Goal: Check status: Check status

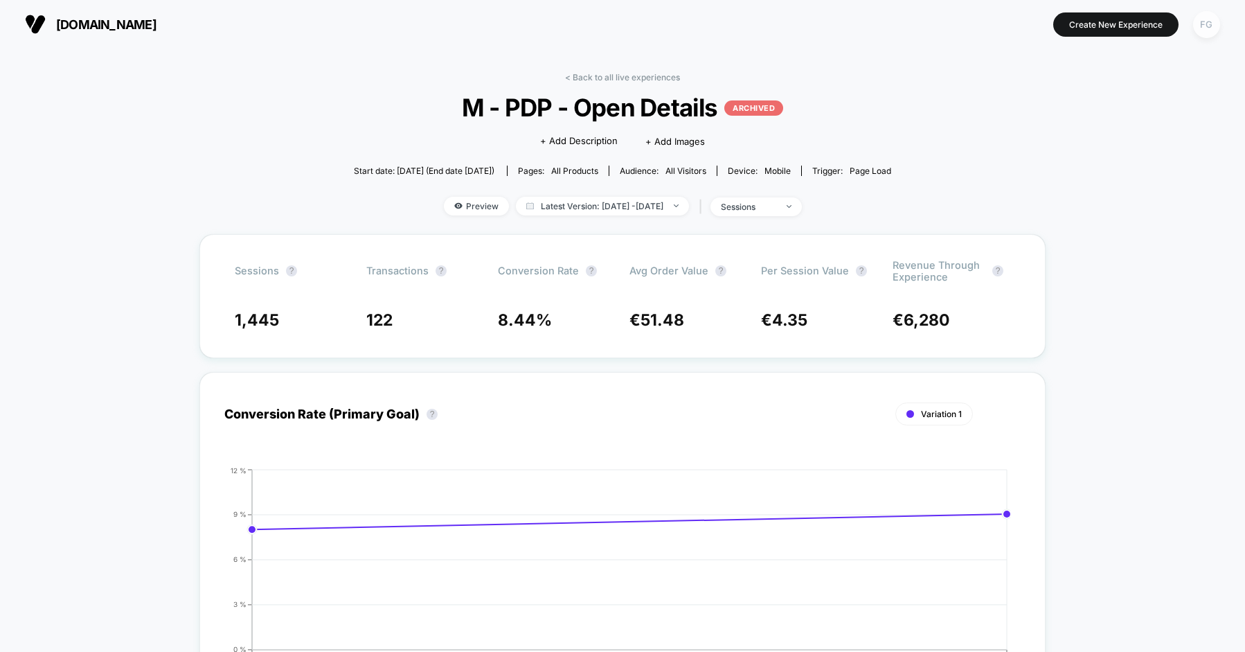
click at [1199, 20] on div "FG" at bounding box center [1206, 24] width 27 height 27
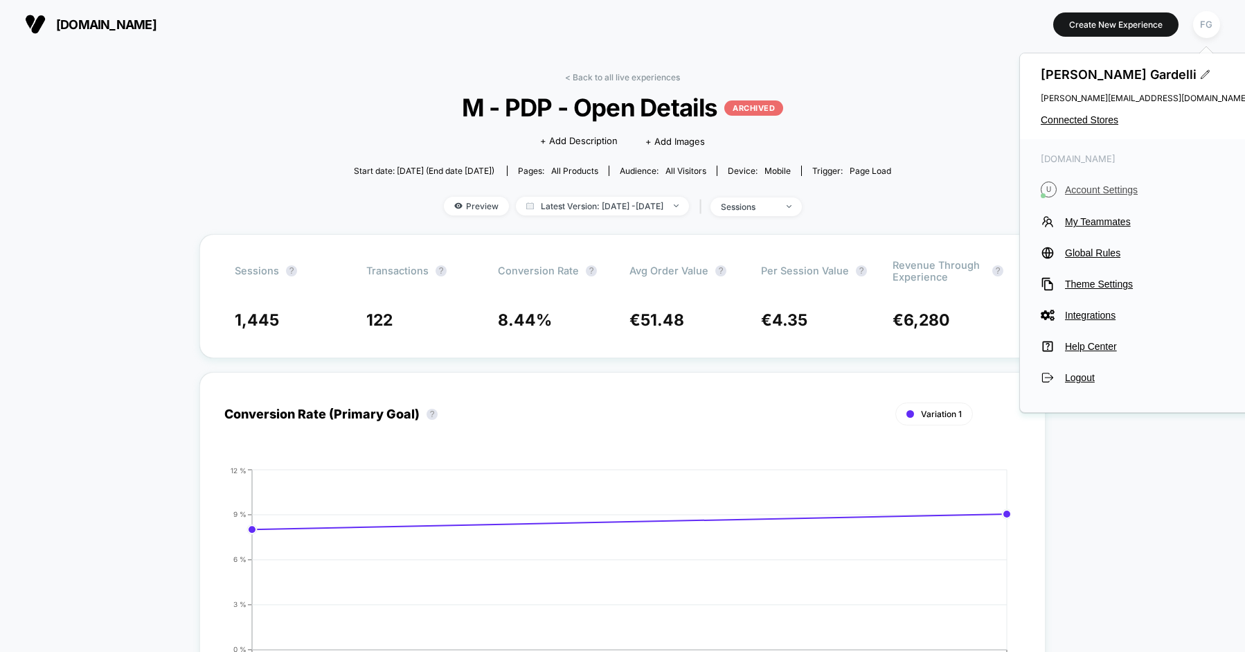
click at [1084, 190] on span "Account Settings" at bounding box center [1156, 189] width 183 height 11
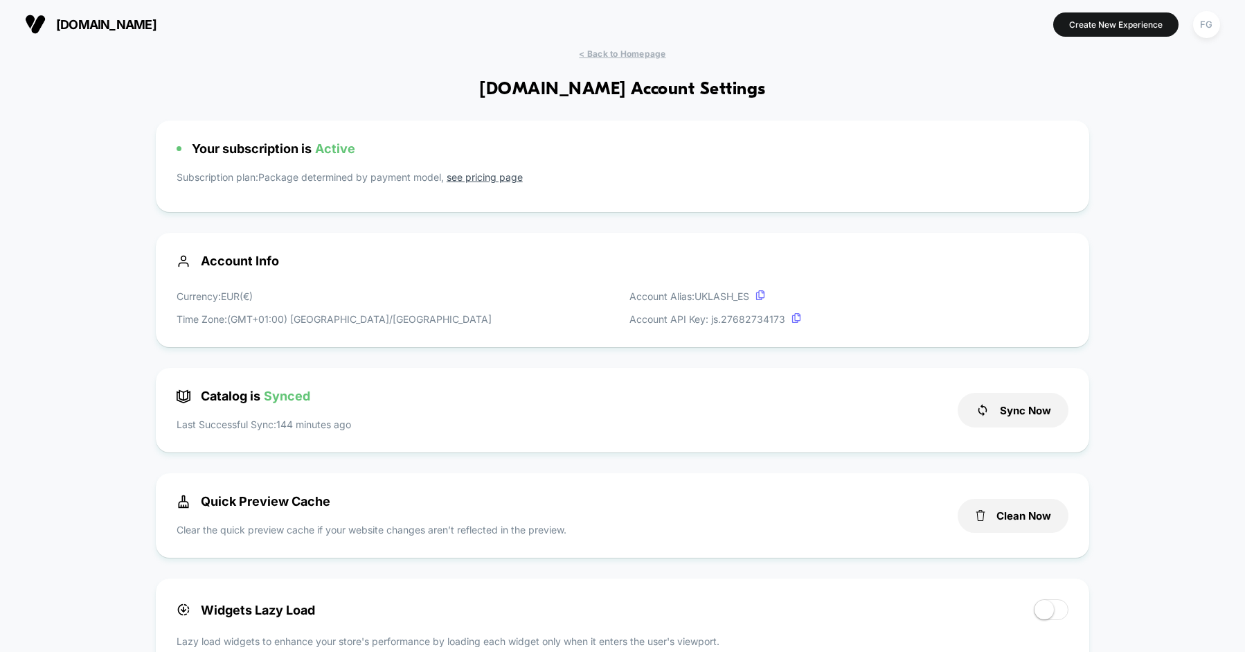
scroll to position [187, 0]
click at [1203, 17] on div "FG" at bounding box center [1206, 24] width 27 height 27
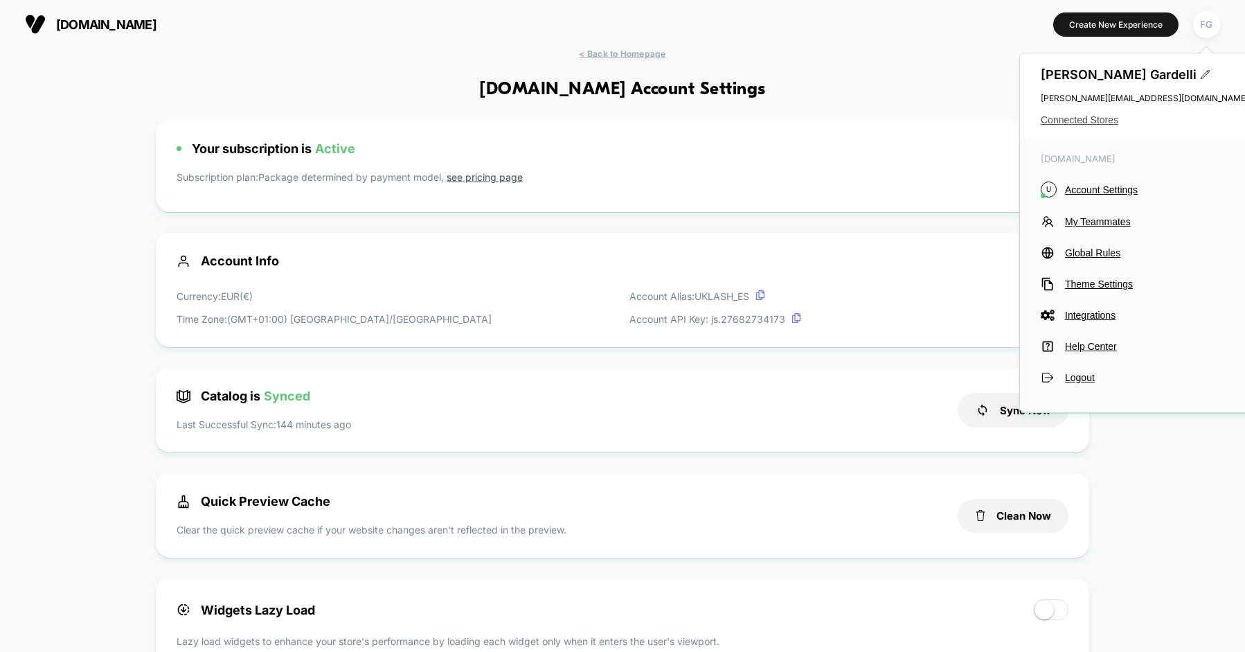
click at [1077, 119] on span "Connected Stores" at bounding box center [1145, 119] width 208 height 11
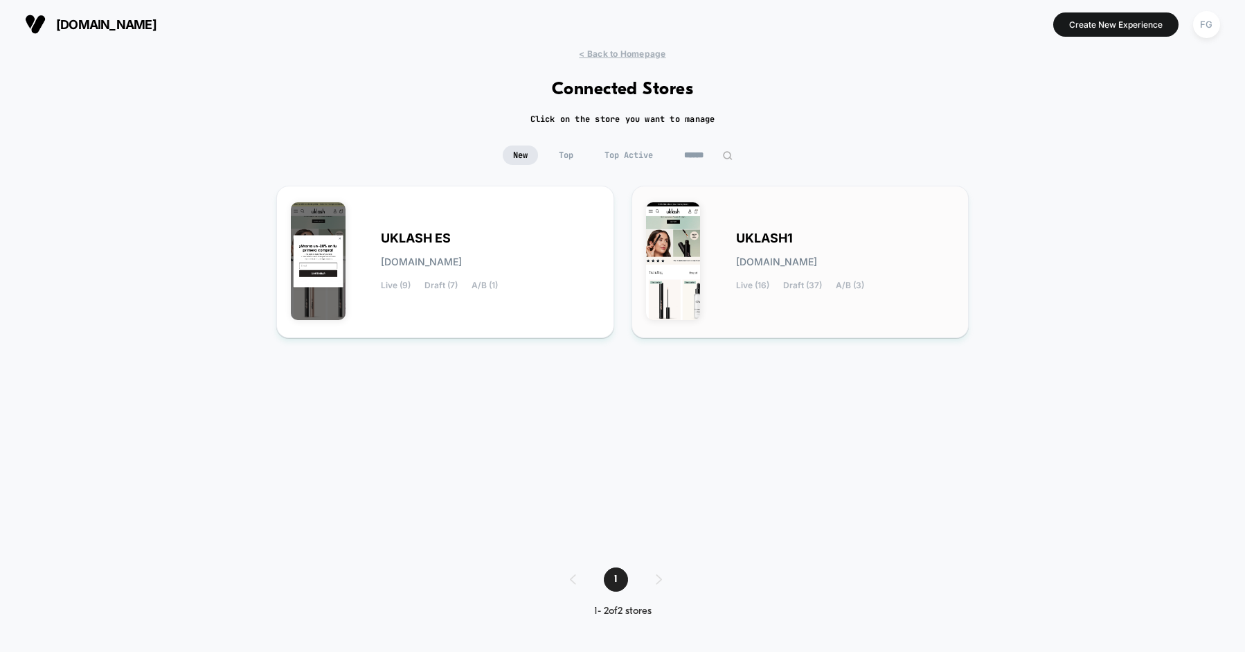
click at [760, 208] on div "UKLASH1 [DOMAIN_NAME] Live (16) Draft (37) A/B (3)" at bounding box center [800, 261] width 309 height 123
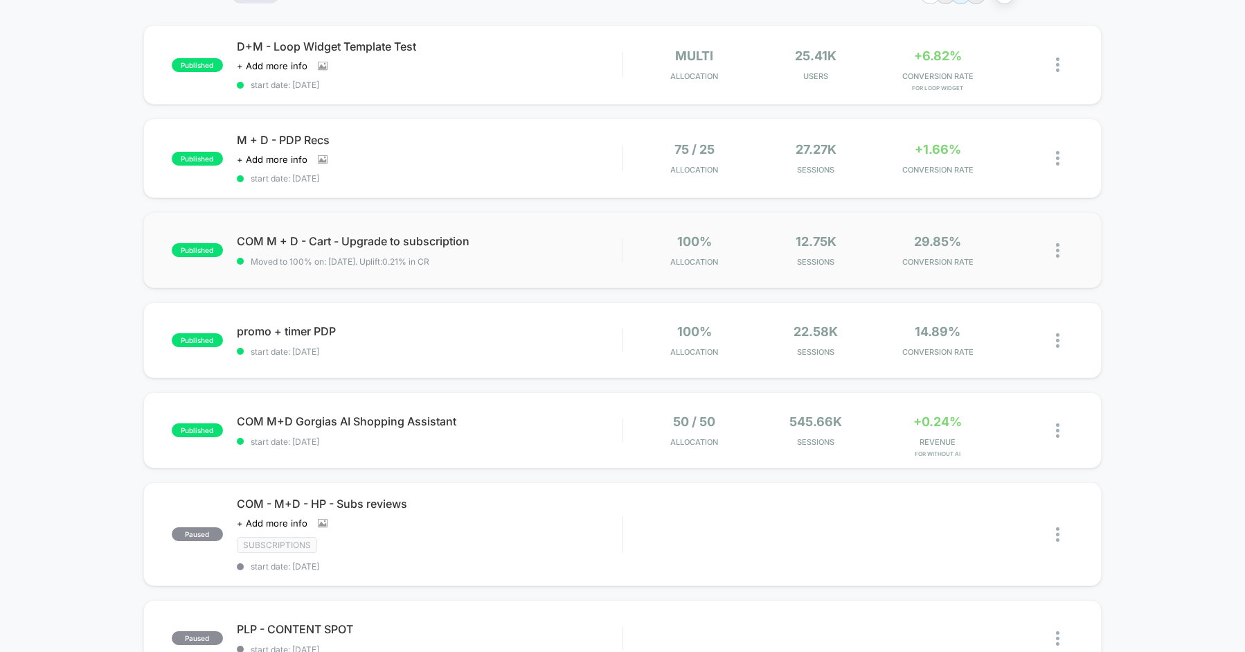
scroll to position [132, 0]
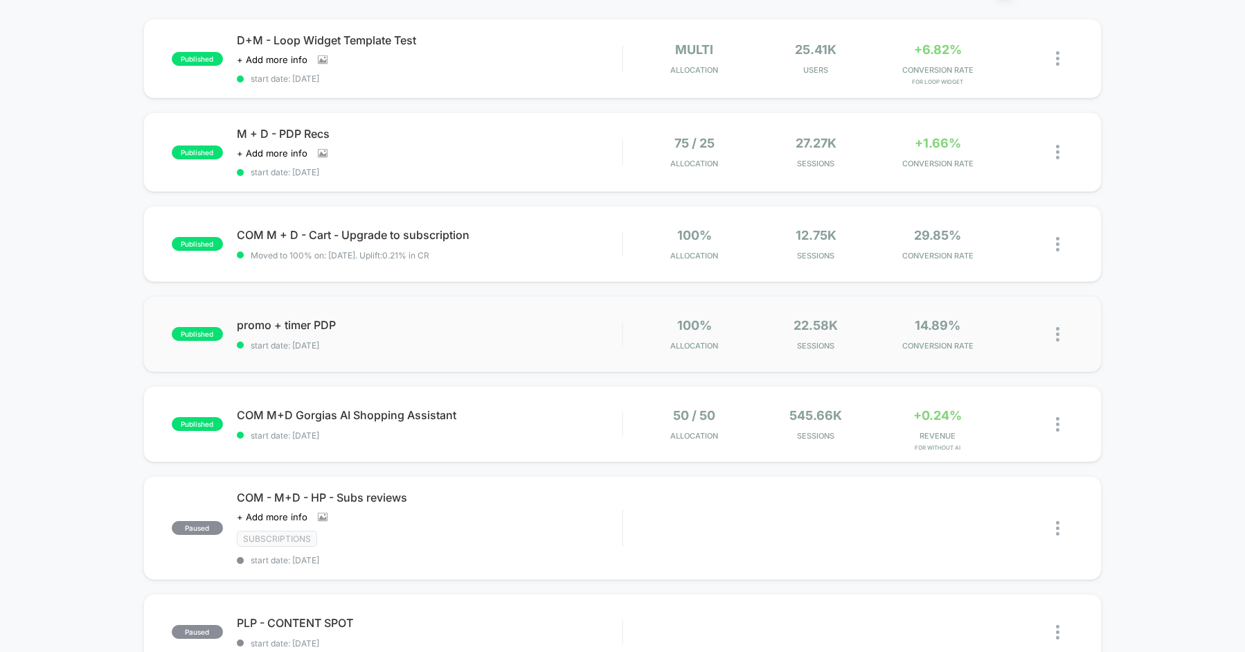
click at [1057, 327] on img at bounding box center [1057, 334] width 3 height 15
click at [1013, 319] on div "Pause" at bounding box center [986, 316] width 125 height 31
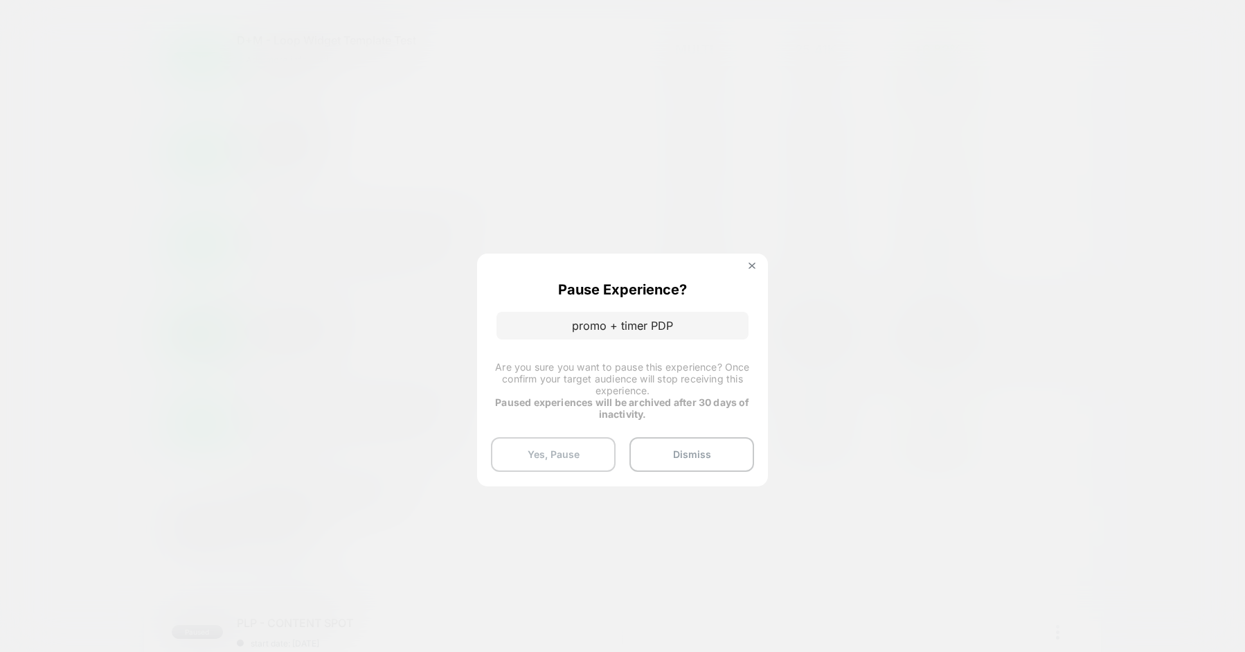
click at [572, 451] on button "Yes, Pause" at bounding box center [553, 454] width 125 height 35
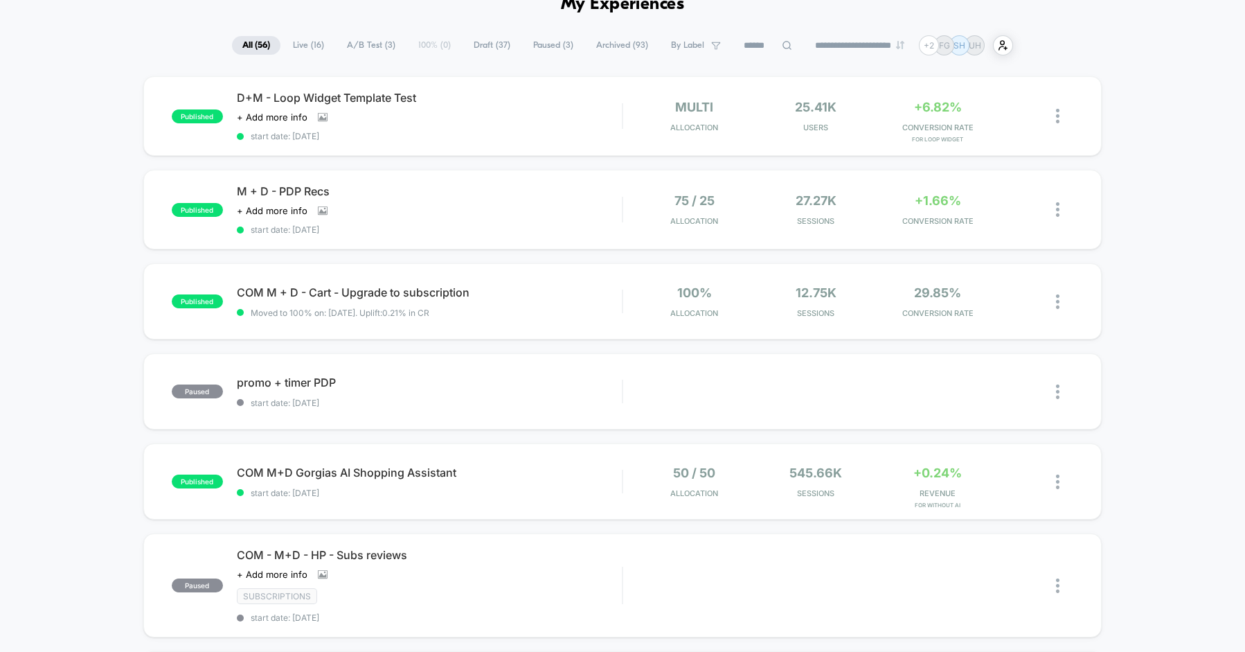
scroll to position [0, 0]
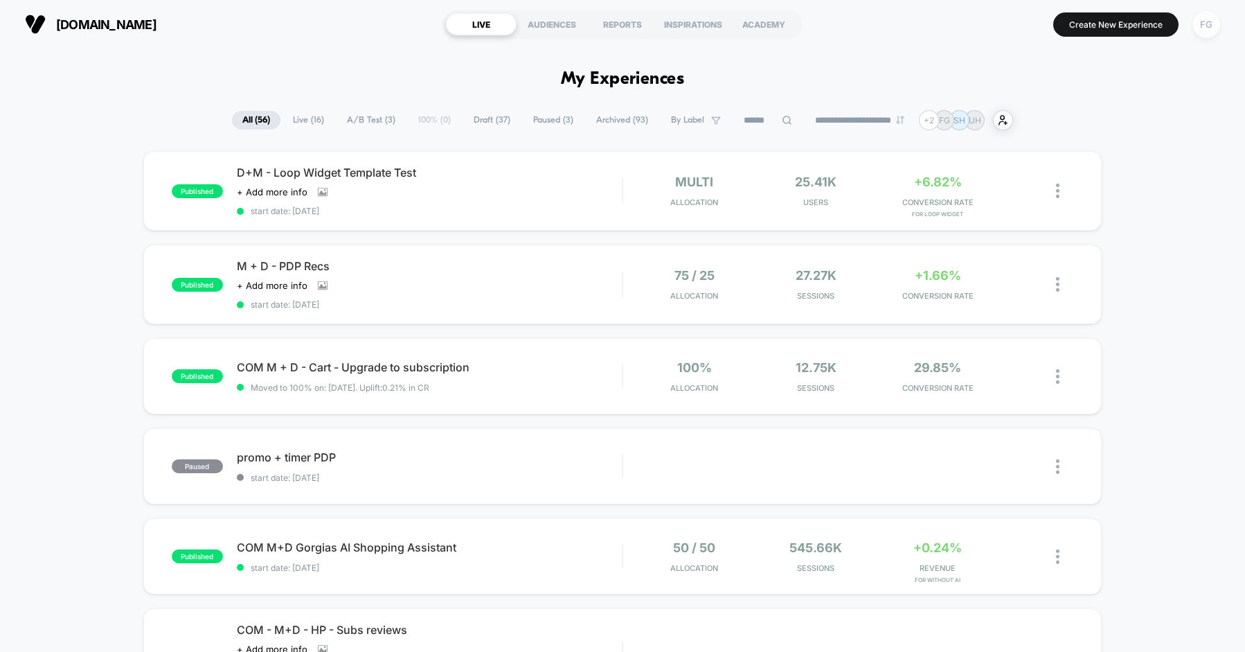
click at [1211, 27] on div "FG" at bounding box center [1206, 24] width 27 height 27
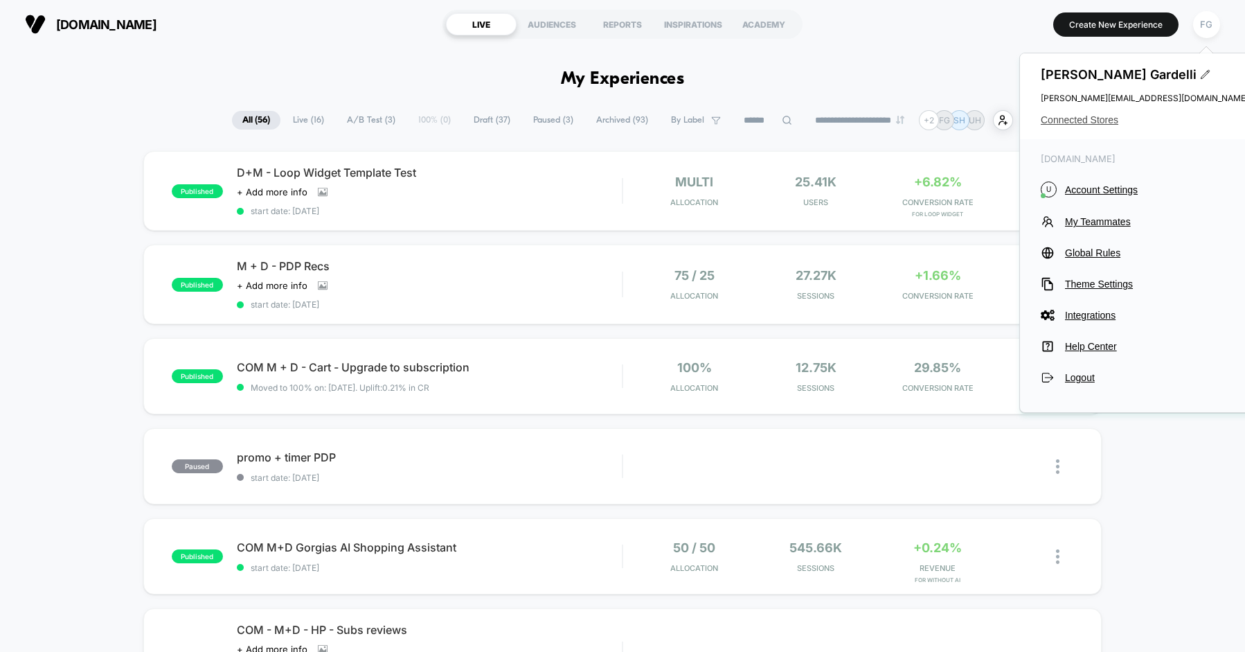
click at [1094, 121] on span "Connected Stores" at bounding box center [1145, 119] width 208 height 11
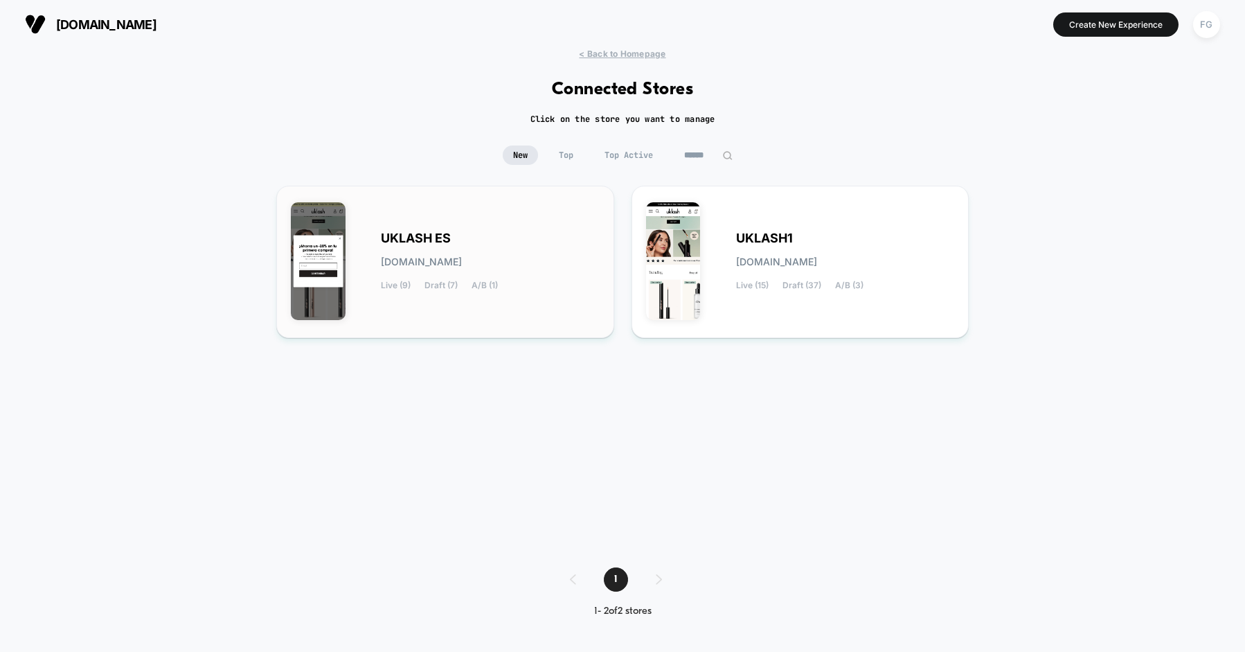
click at [498, 288] on span "A/B (1)" at bounding box center [485, 285] width 26 height 10
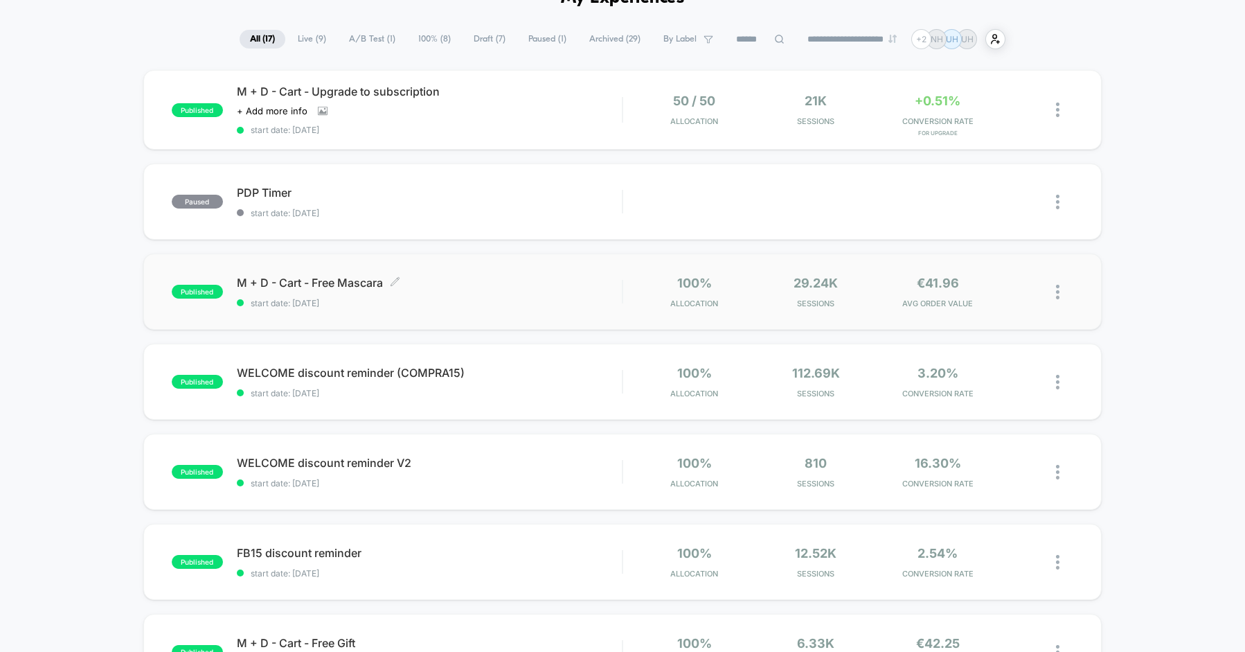
scroll to position [91, 0]
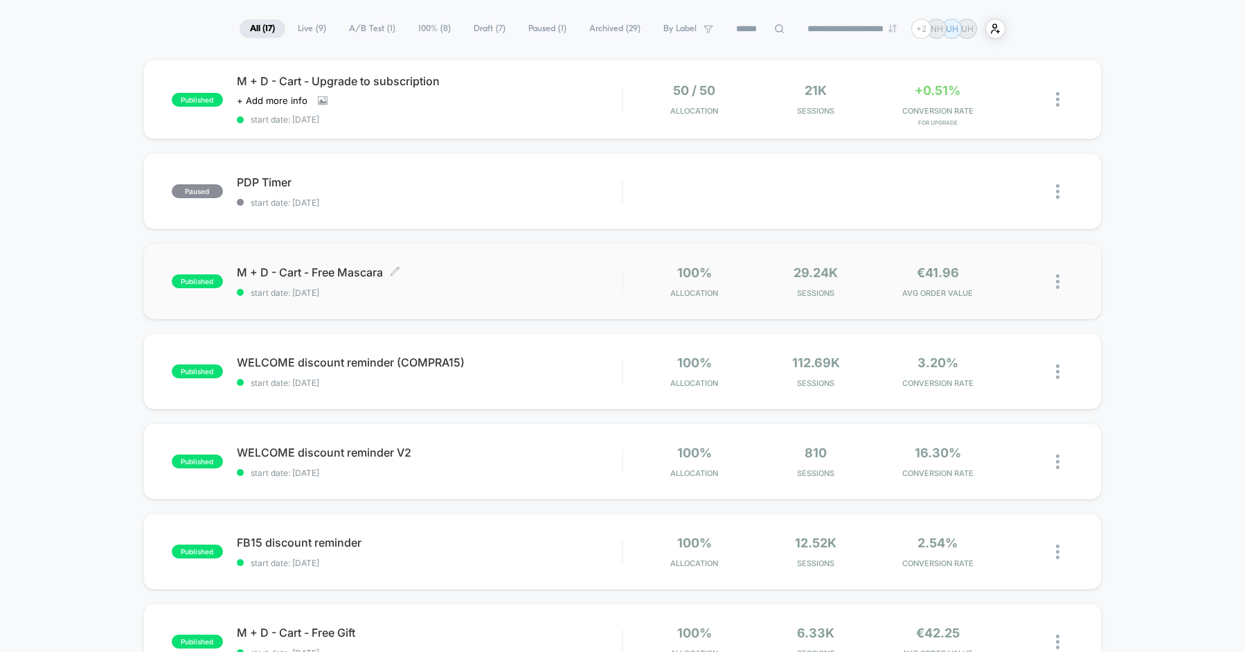
click at [571, 280] on div "M + D - Cart - Free Mascara Click to edit experience details Click to edit expe…" at bounding box center [429, 281] width 385 height 33
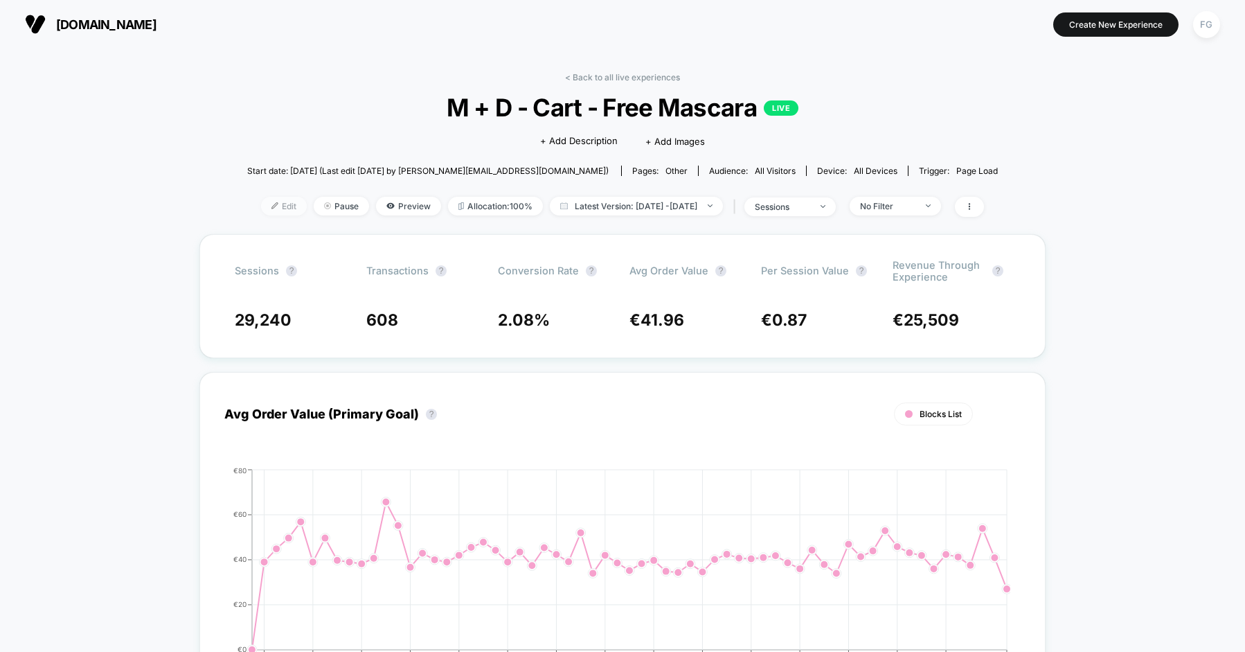
click at [262, 204] on span "Edit" at bounding box center [284, 206] width 46 height 19
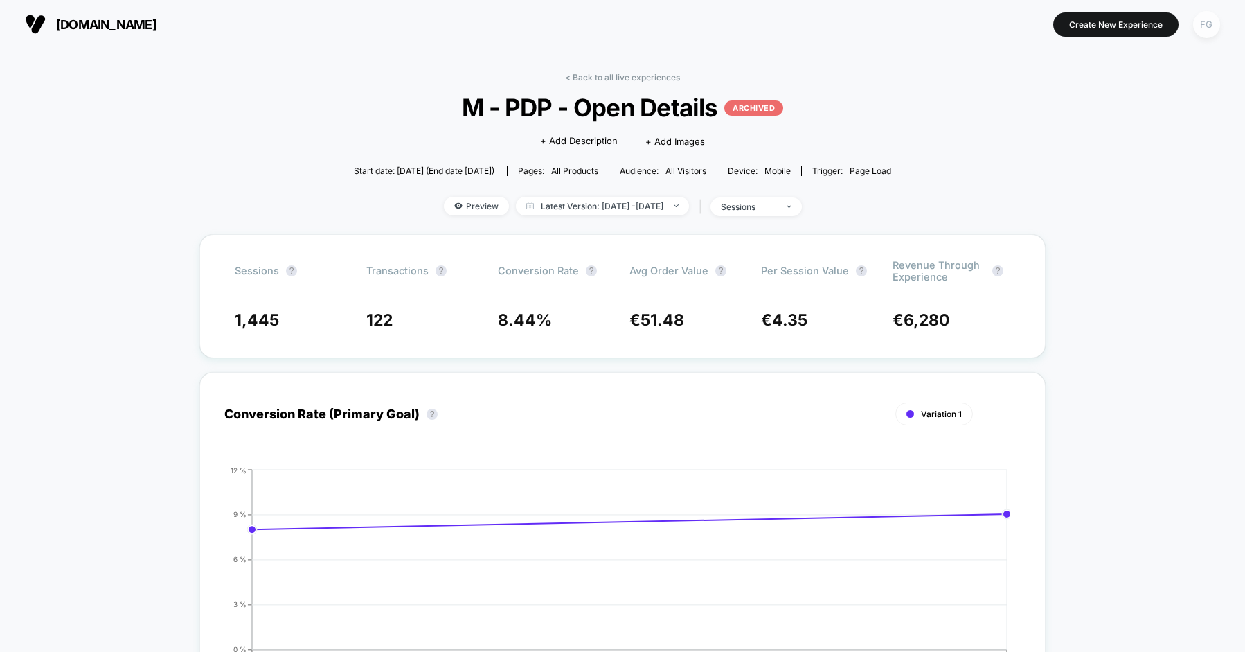
click at [1208, 28] on div "FG" at bounding box center [1206, 24] width 27 height 27
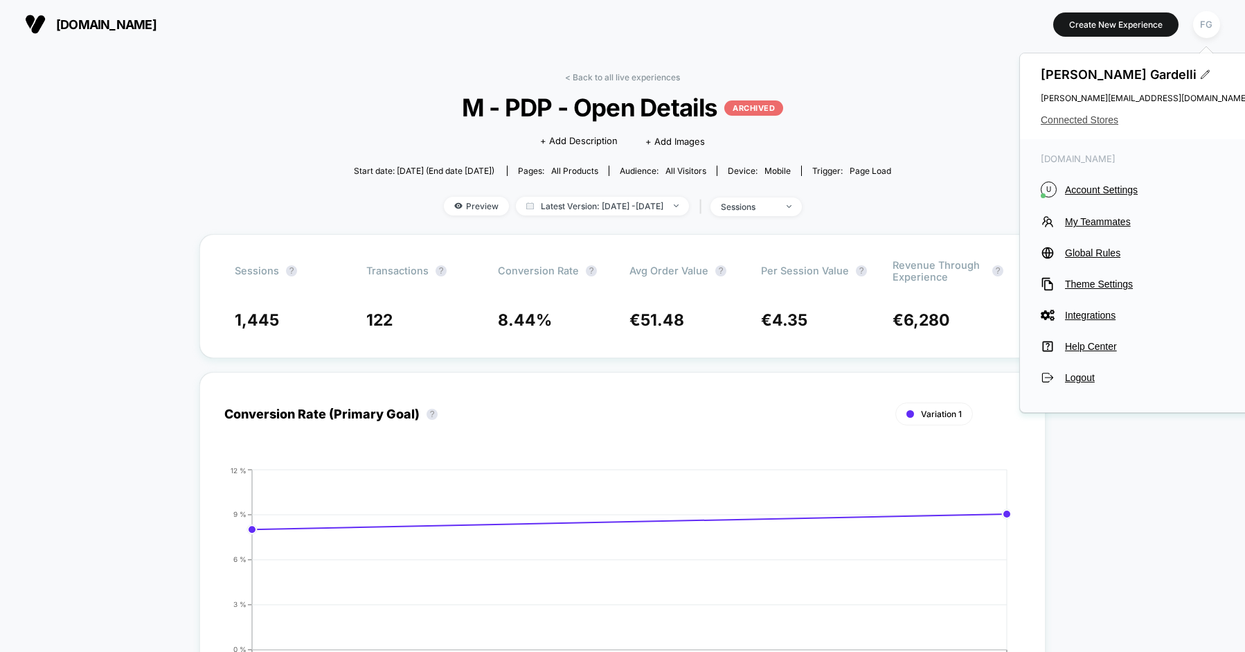
click at [1103, 118] on span "Connected Stores" at bounding box center [1145, 119] width 208 height 11
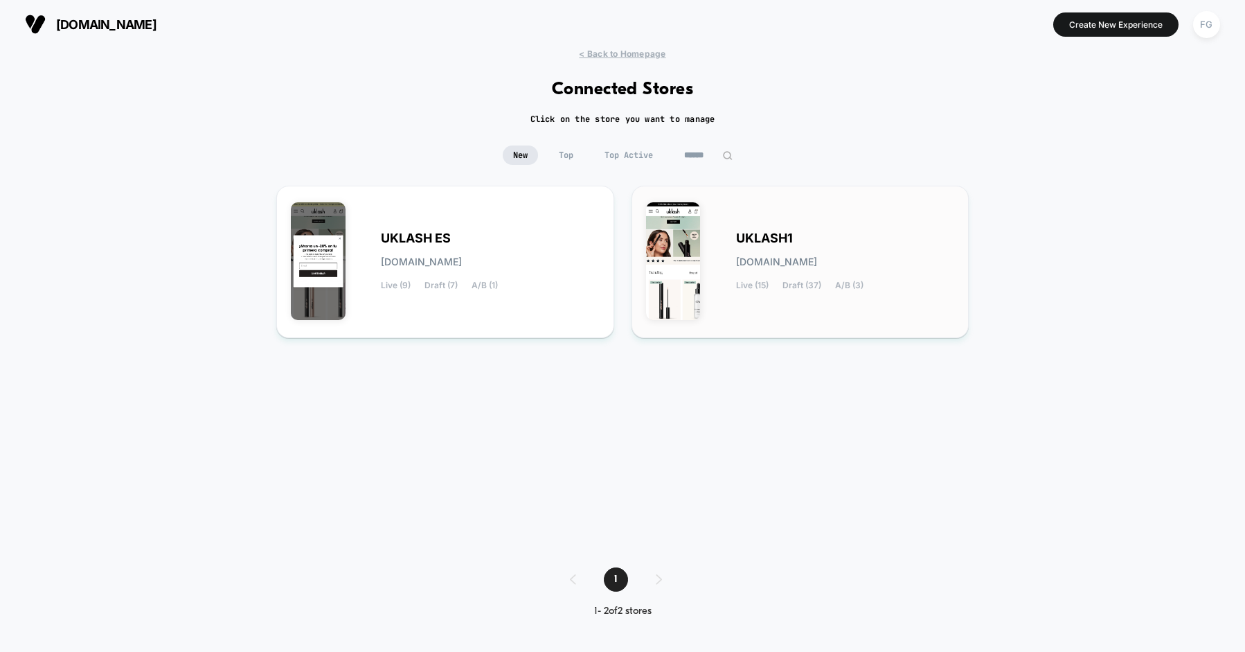
click at [727, 226] on div "UKLASH1 uklash1.myshopify.com Live (15) Draft (37) A/B (3)" at bounding box center [800, 261] width 309 height 123
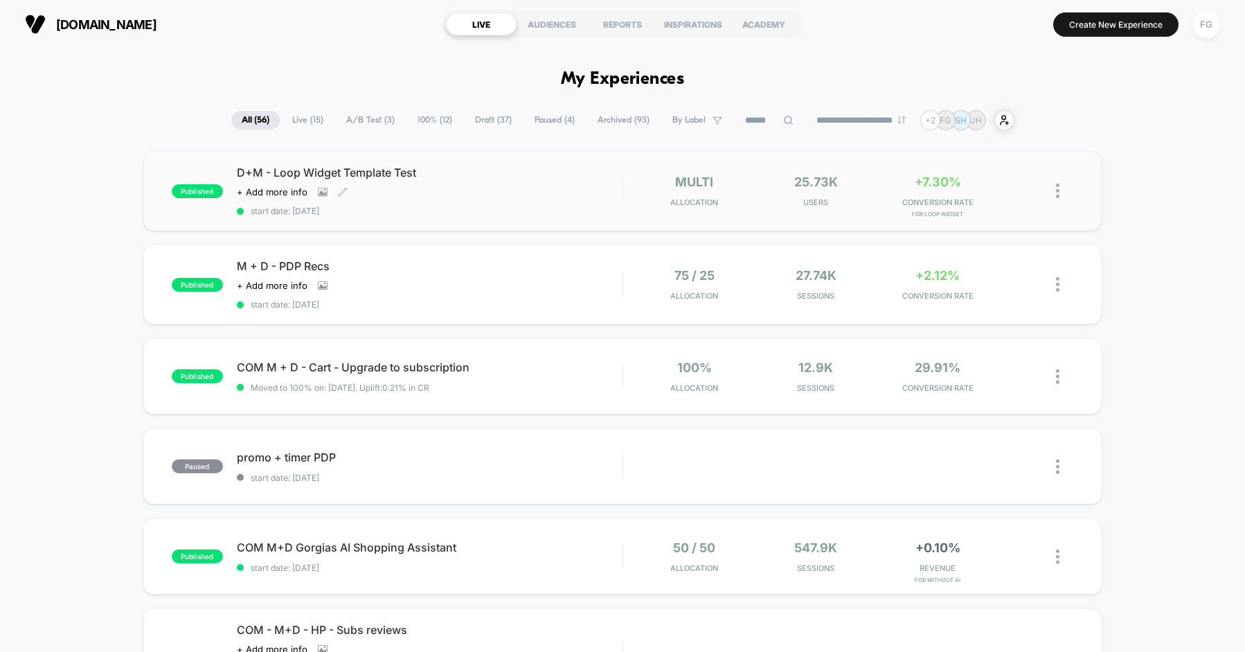
click at [557, 185] on div "D+M - Loop Widget Template Test Click to view images Click to edit experience d…" at bounding box center [429, 190] width 385 height 51
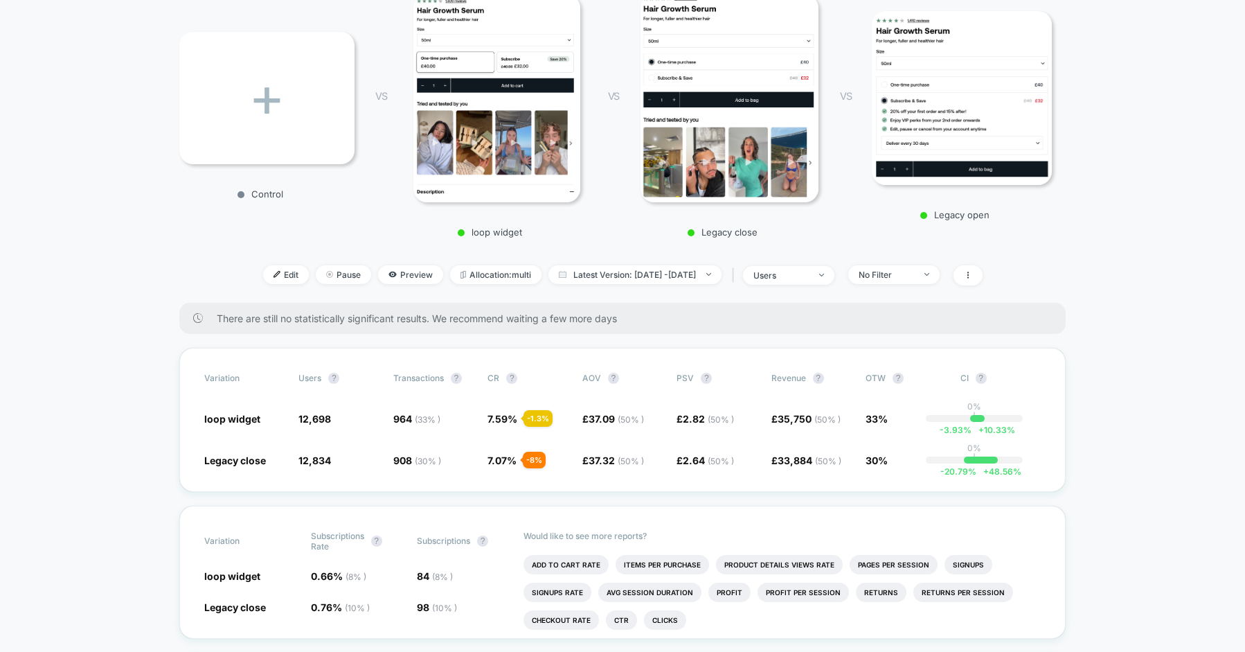
scroll to position [207, 0]
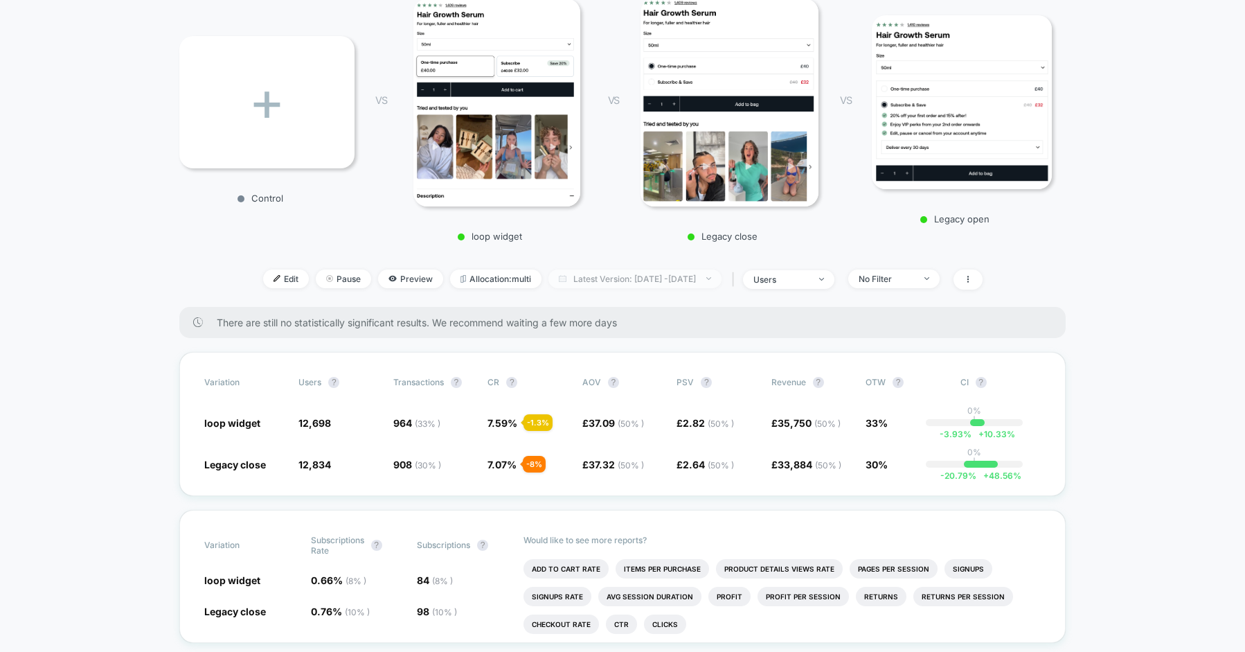
click at [620, 277] on span "Latest Version: Aug 28, 2025 - Sep 1, 2025" at bounding box center [634, 278] width 173 height 19
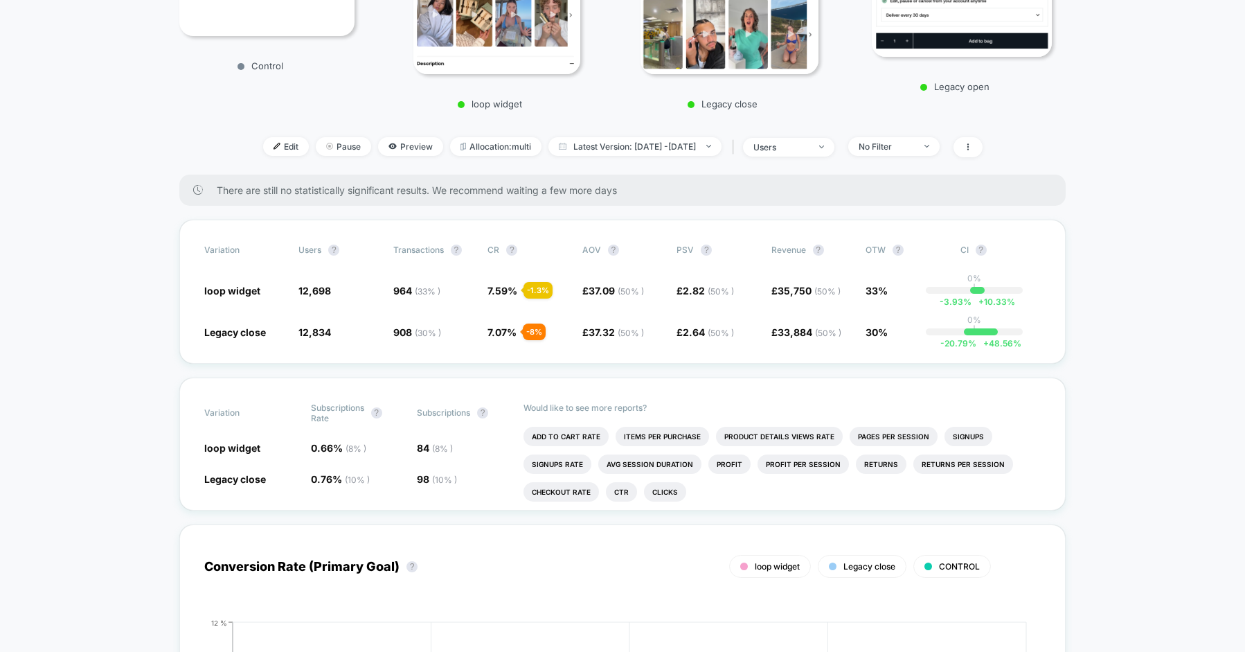
scroll to position [331, 0]
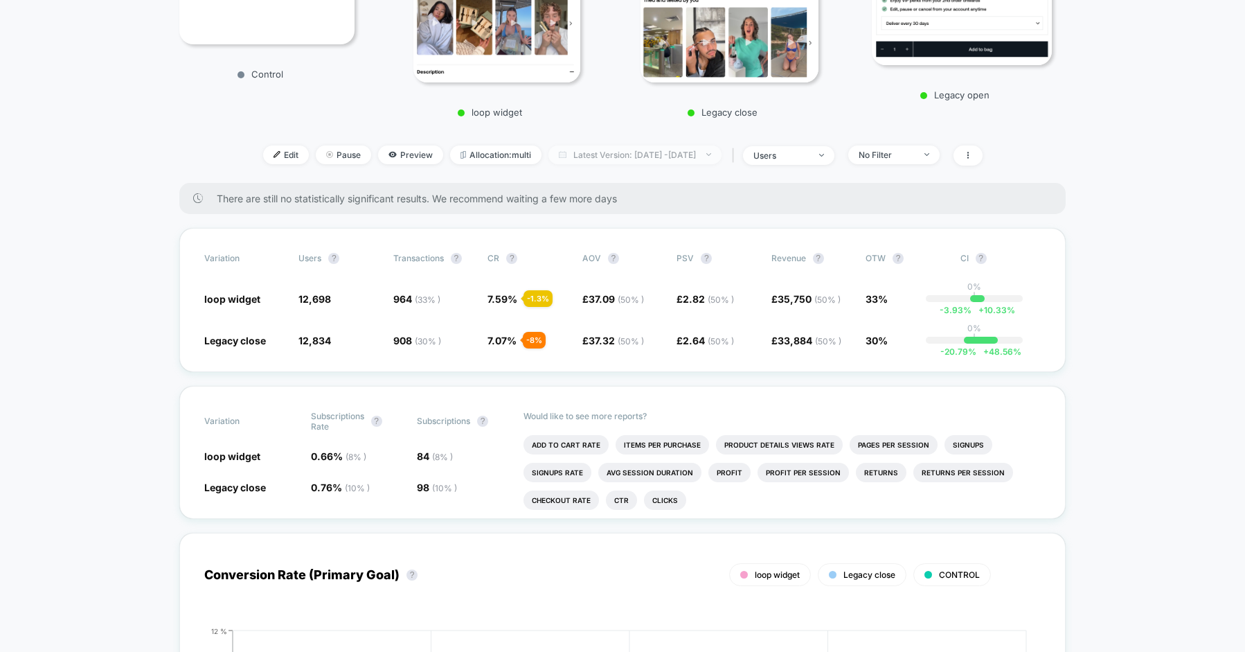
click at [629, 159] on span "Latest Version: Aug 28, 2025 - Sep 1, 2025" at bounding box center [634, 154] width 173 height 19
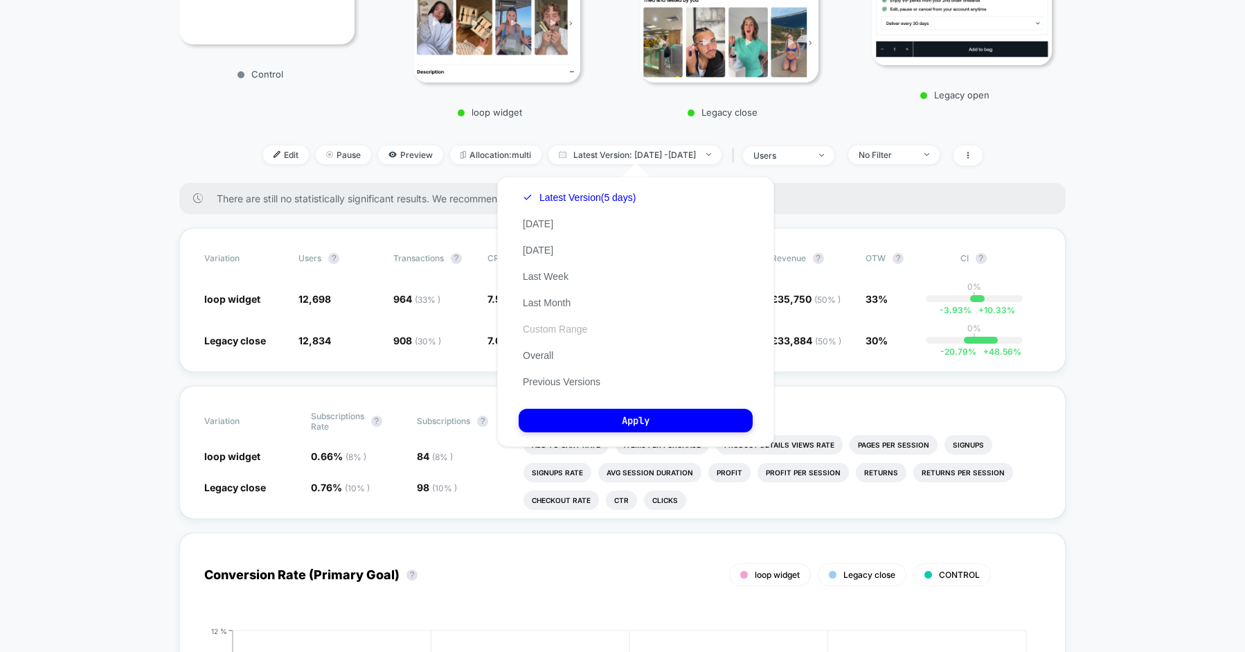
click at [541, 327] on button "Custom Range" at bounding box center [555, 329] width 73 height 12
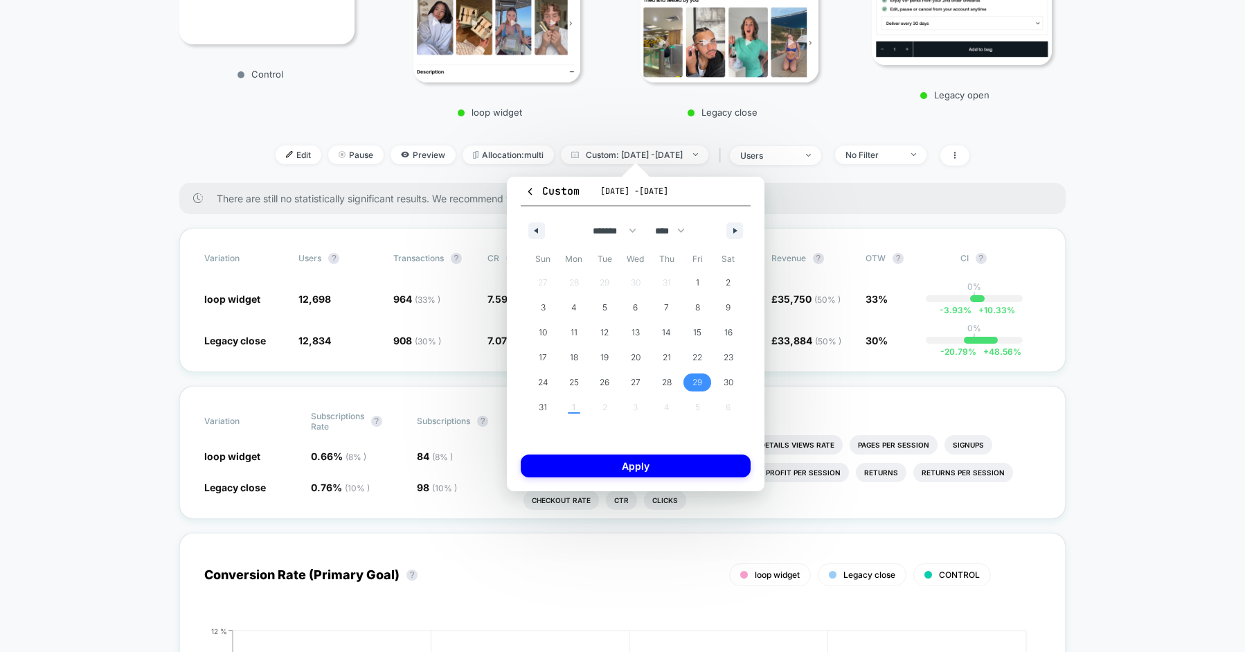
click at [693, 382] on span "29" at bounding box center [697, 382] width 10 height 25
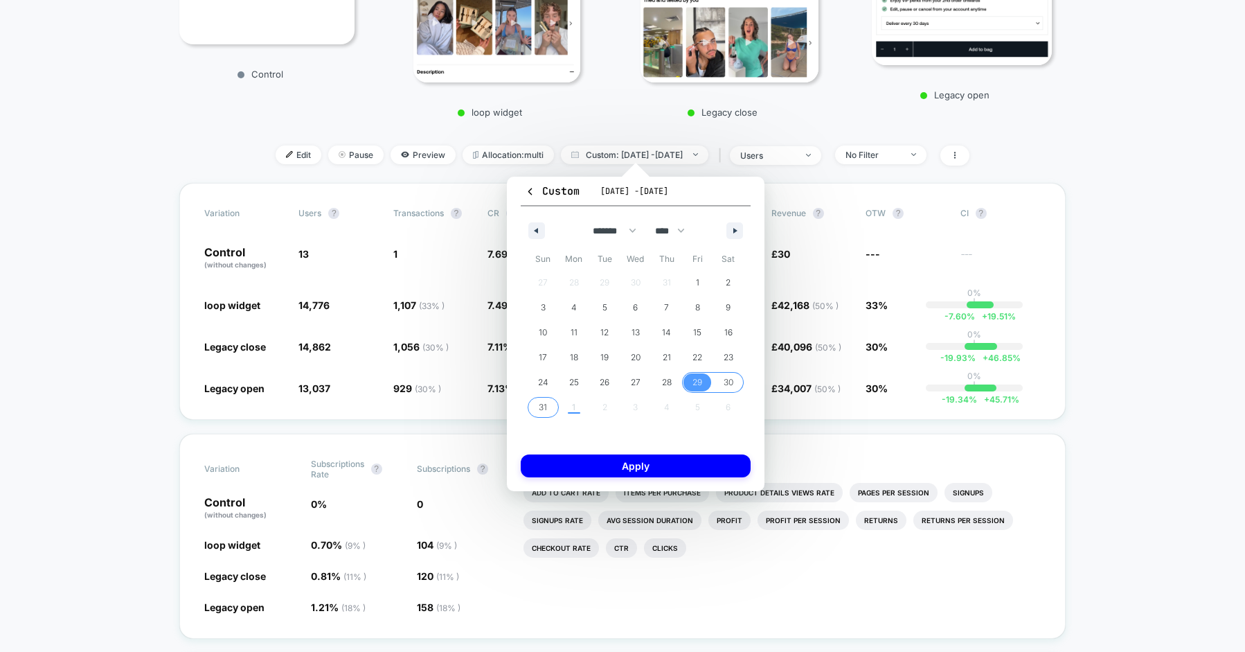
click at [531, 410] on span "31" at bounding box center [543, 407] width 31 height 18
click at [676, 472] on button "Apply" at bounding box center [636, 465] width 230 height 23
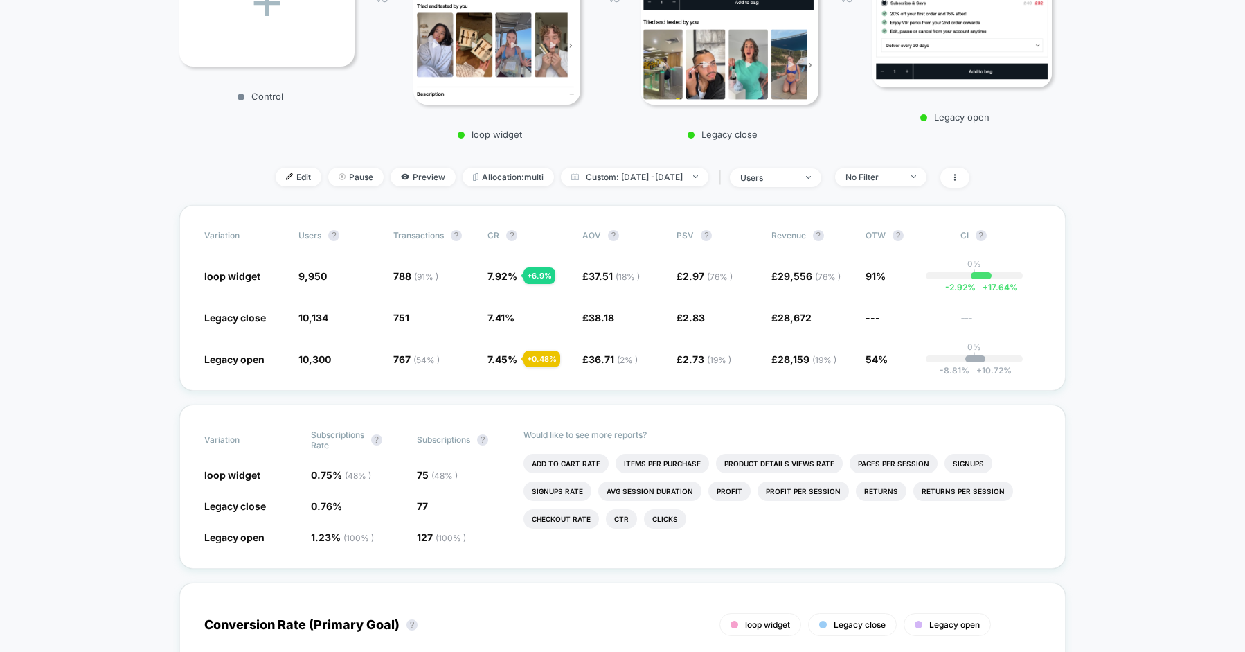
scroll to position [292, 0]
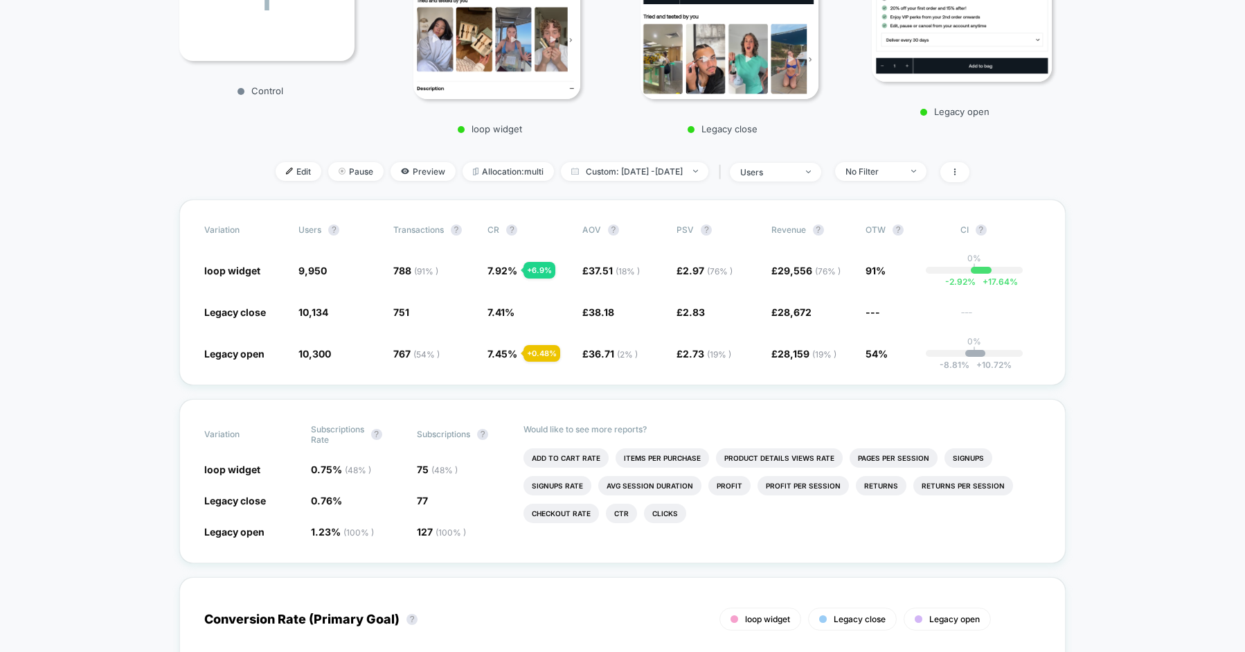
scroll to position [316, 0]
